Goal: Task Accomplishment & Management: Complete application form

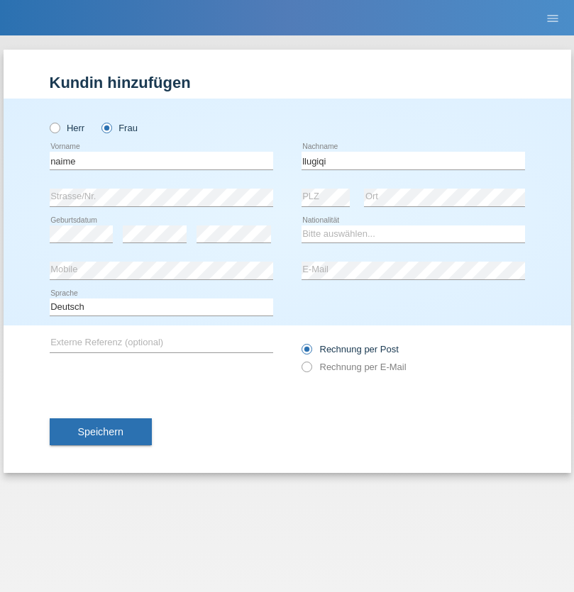
type input "llugiqi"
select select "CH"
radio input "true"
click at [161, 160] on input "text" at bounding box center [162, 161] width 224 height 18
type input "[PERSON_NAME]"
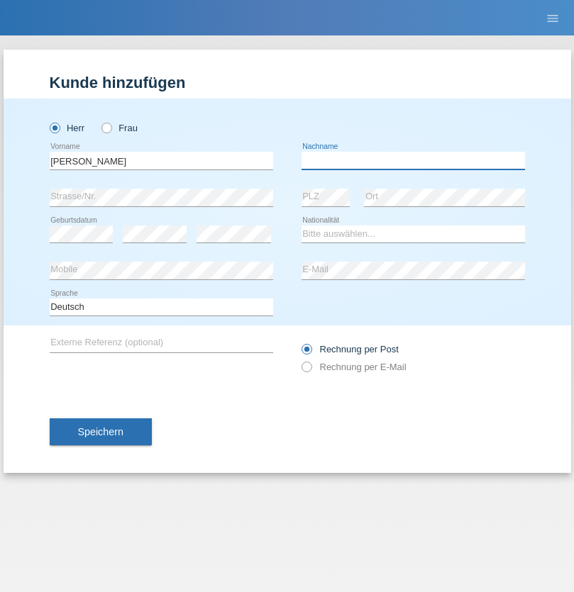
click at [413, 160] on input "text" at bounding box center [414, 161] width 224 height 18
type input "[PERSON_NAME]"
select select "PL"
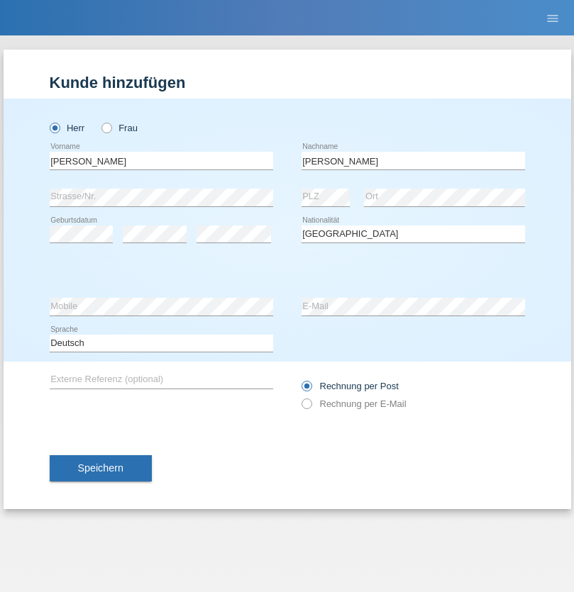
select select "C"
select select "11"
select select "01"
select select "2007"
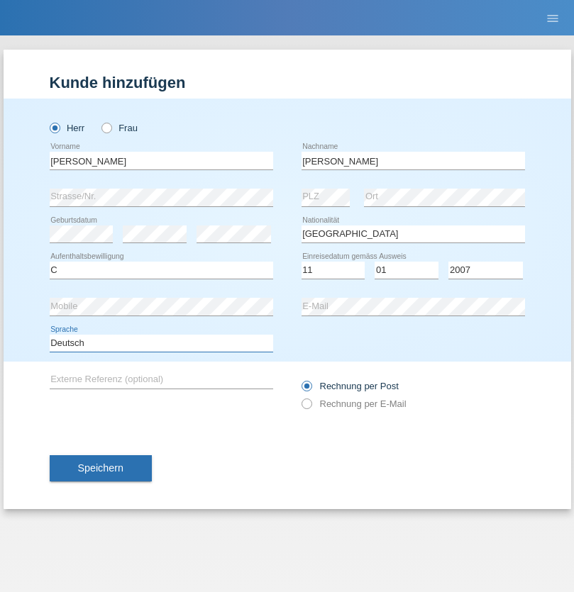
select select "en"
